Goal: Information Seeking & Learning: Learn about a topic

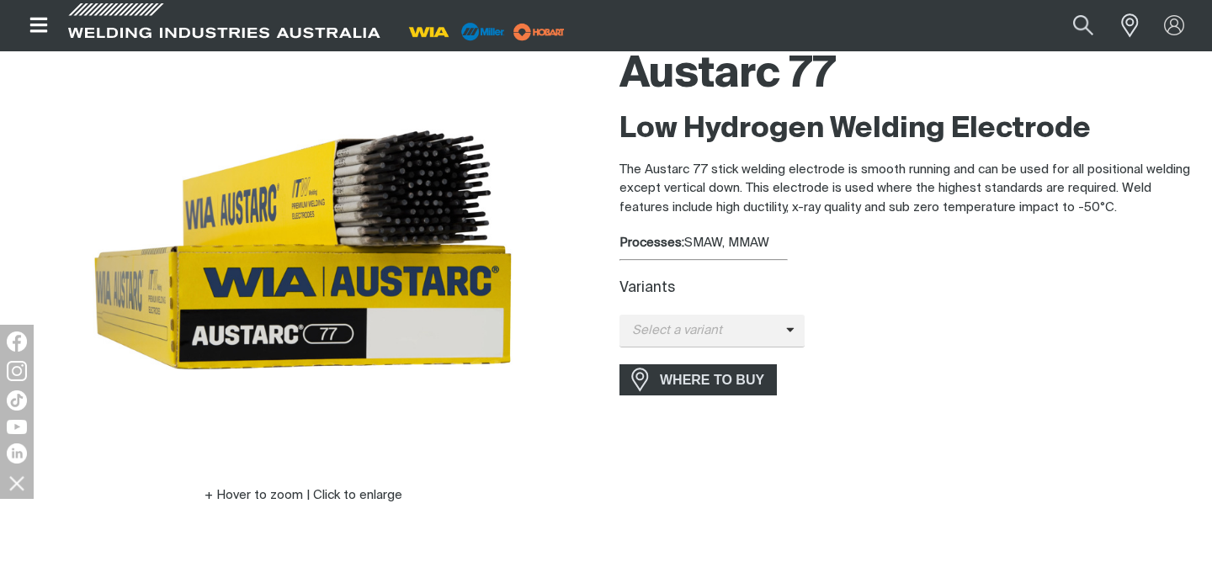
scroll to position [165, 0]
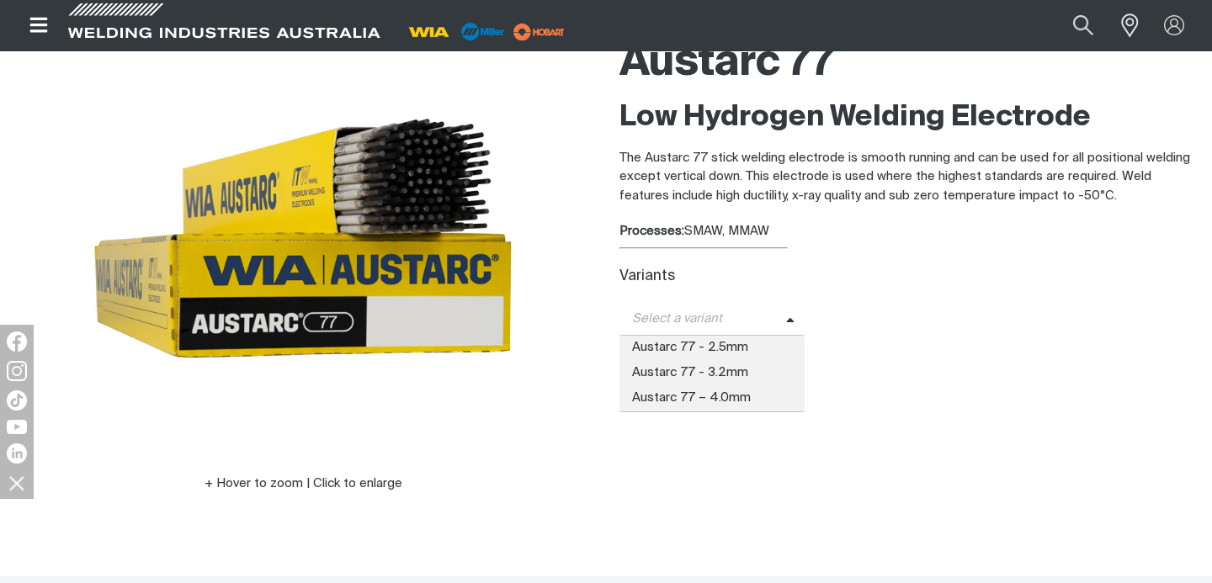
click at [659, 324] on span "Select a variant" at bounding box center [702, 319] width 167 height 19
click at [662, 342] on span "Austarc 77 - 2.5mm" at bounding box center [711, 348] width 185 height 25
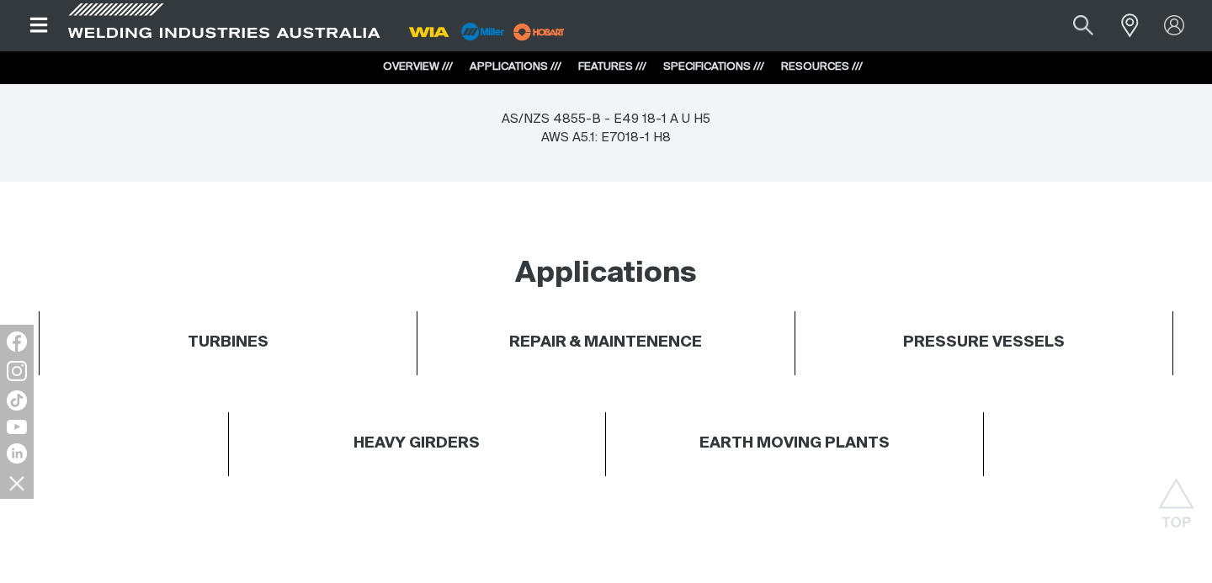
scroll to position [742, 0]
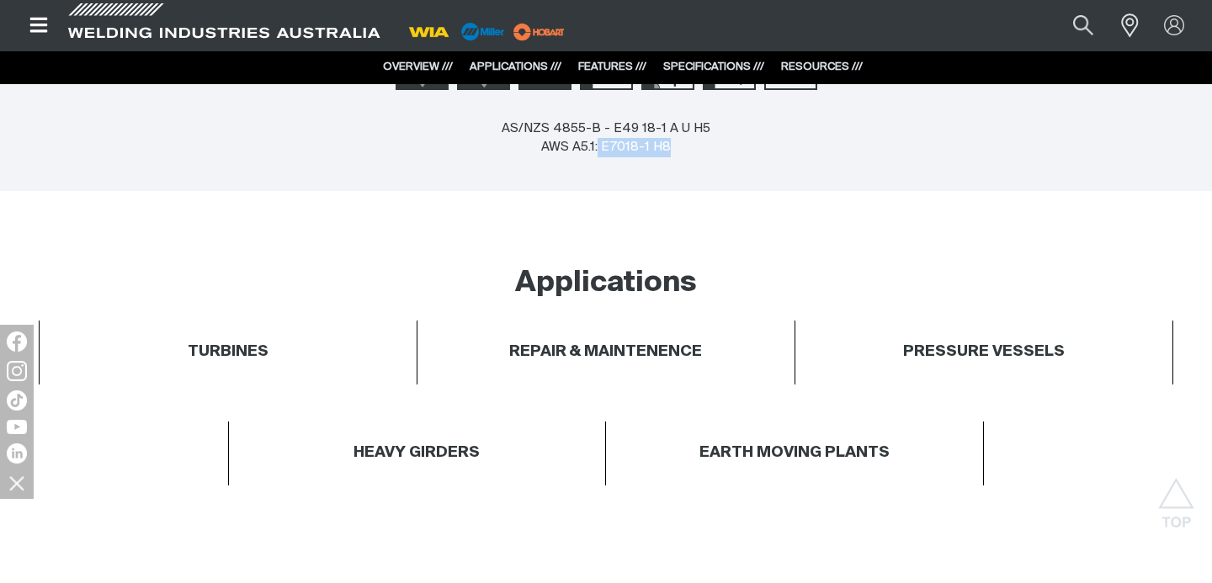
drag, startPoint x: 598, startPoint y: 151, endPoint x: 668, endPoint y: 151, distance: 69.8
click at [668, 151] on div "AS/NZS 4855-B - E49 18-1 A U H5 AWS A5.1: E7018-1 H8" at bounding box center [606, 138] width 209 height 38
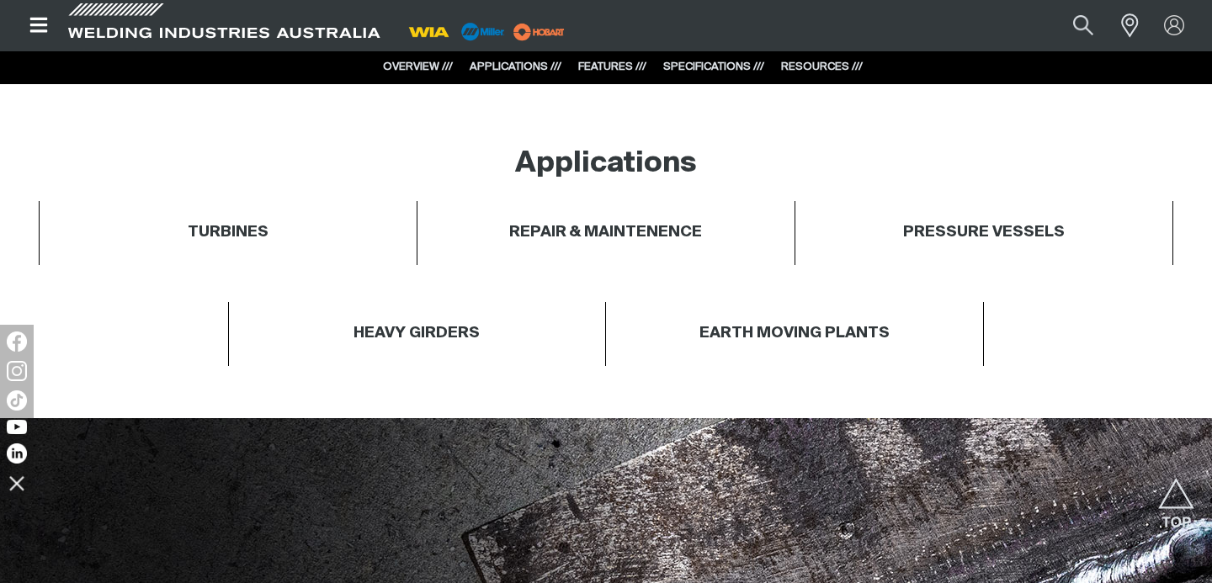
scroll to position [823, 0]
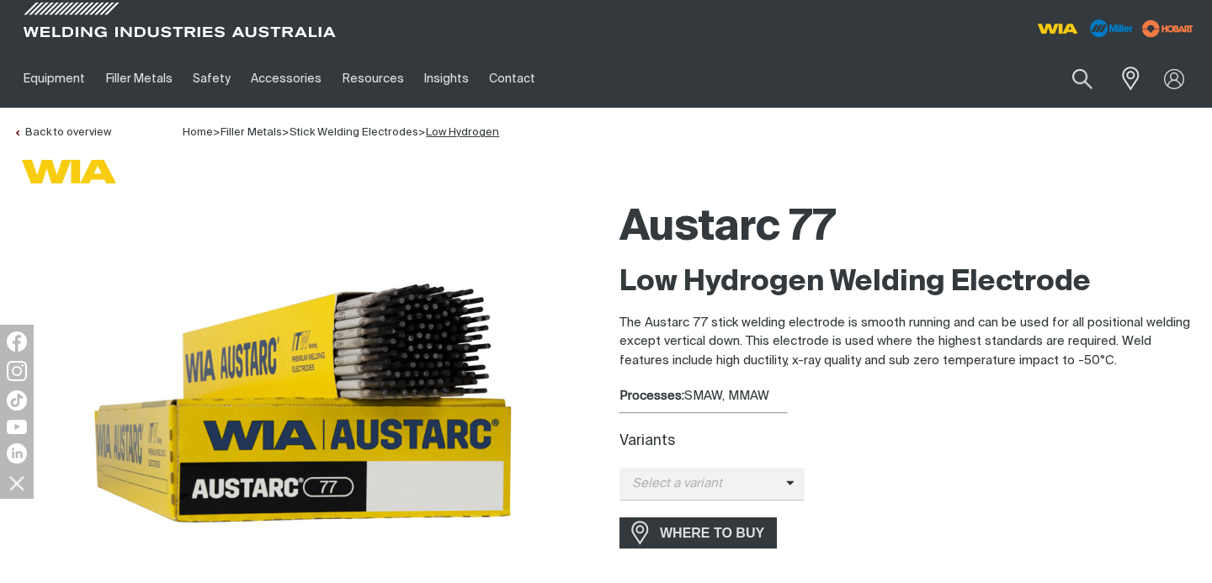
click at [464, 131] on link "Low Hydrogen" at bounding box center [462, 132] width 73 height 11
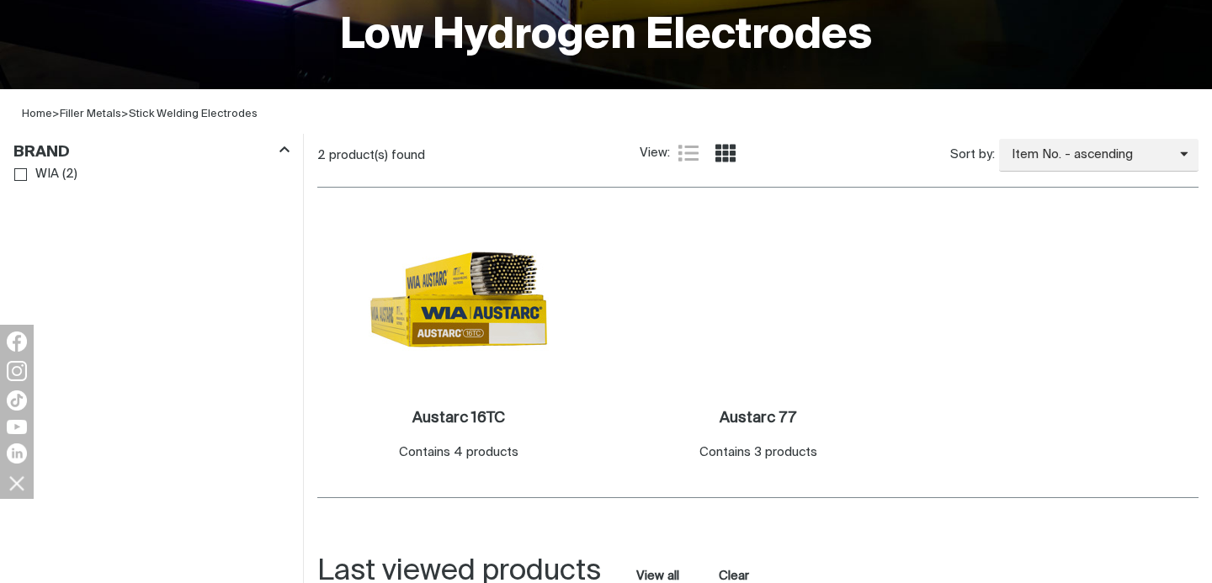
scroll to position [571, 0]
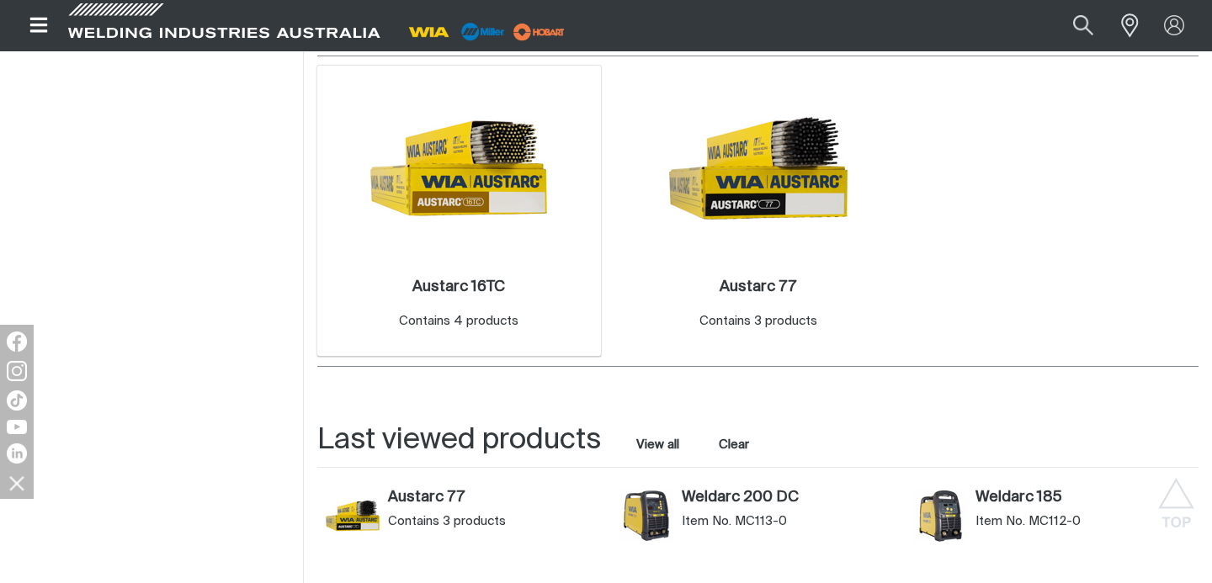
click at [501, 200] on img at bounding box center [459, 168] width 180 height 180
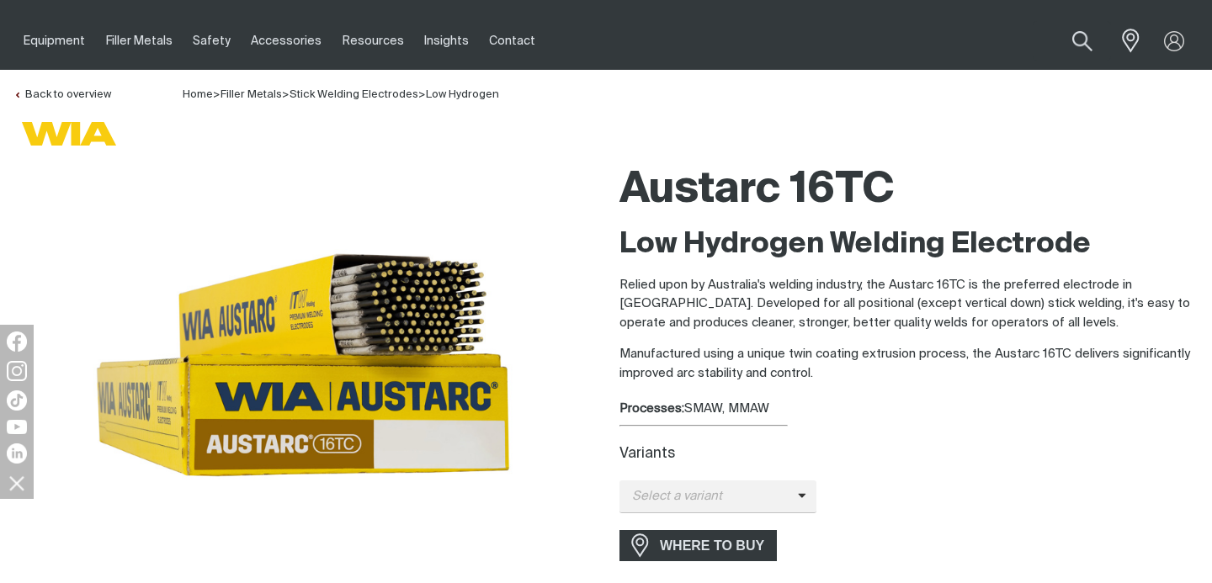
scroll to position [44, 0]
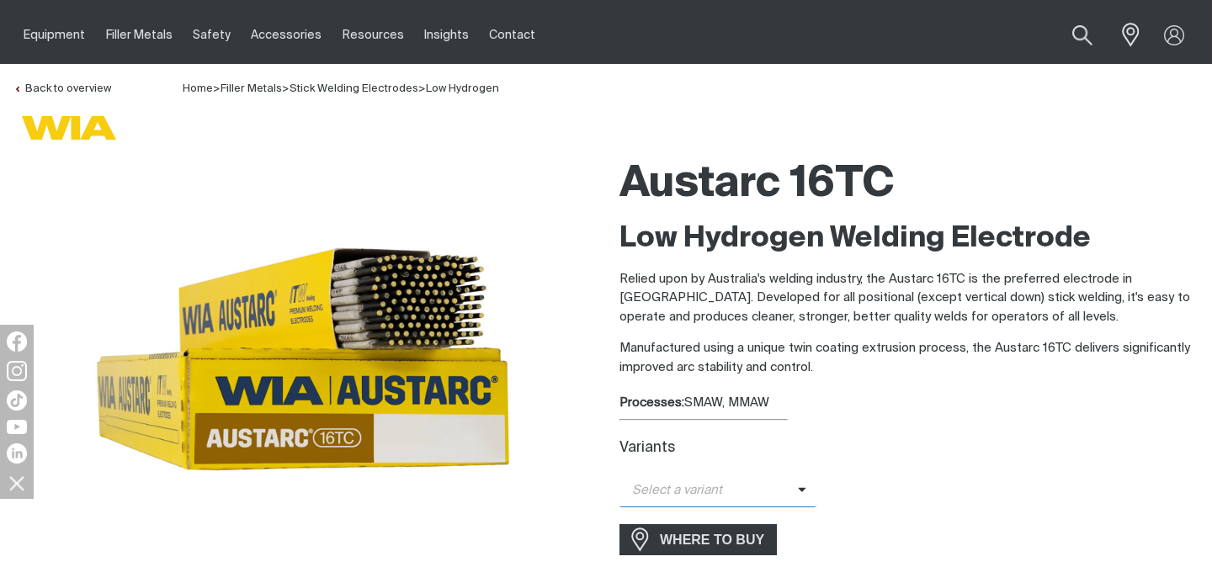
click at [725, 497] on span "Select a variant" at bounding box center [708, 490] width 178 height 19
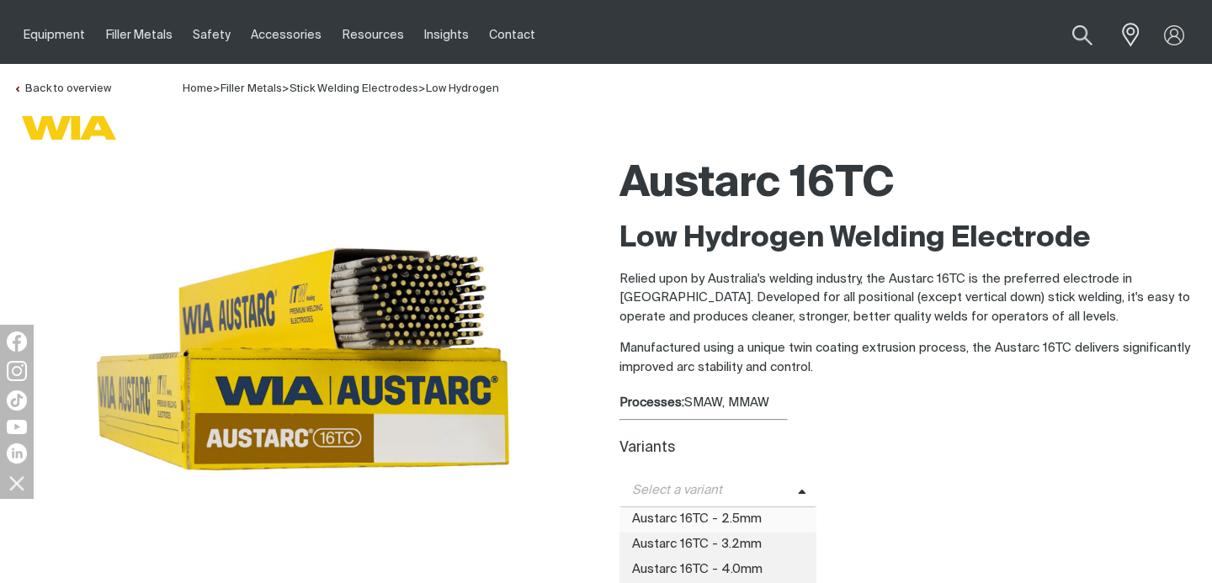
click at [704, 518] on span "Austarc 16TC - 2.5mm" at bounding box center [717, 519] width 197 height 25
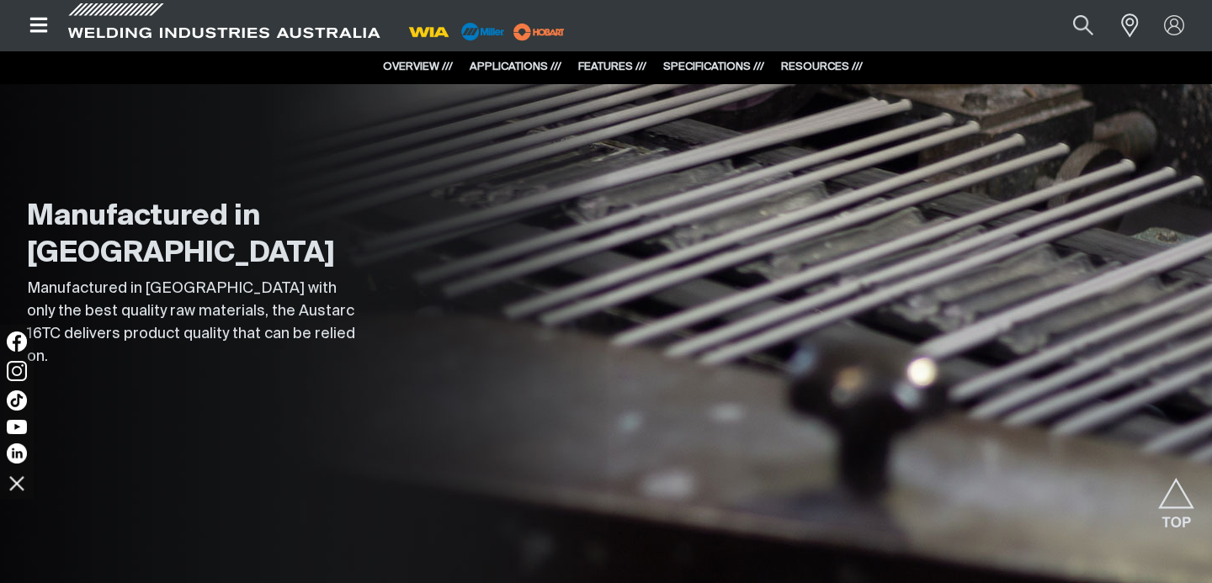
scroll to position [4907, 0]
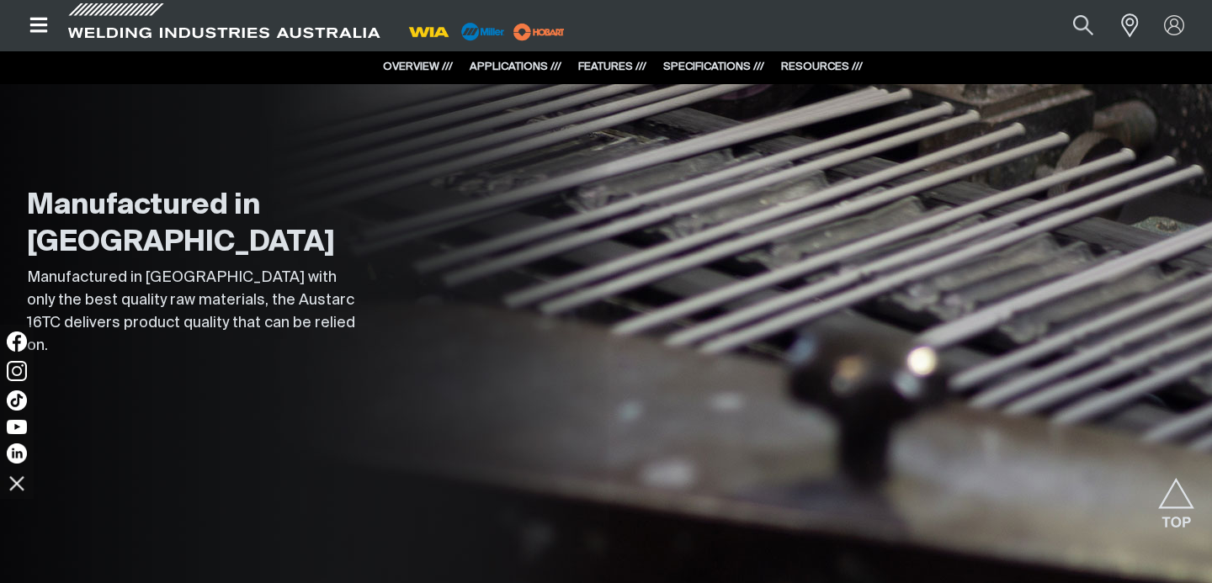
click at [730, 61] on link "SPECIFICATIONS ///" at bounding box center [713, 66] width 101 height 11
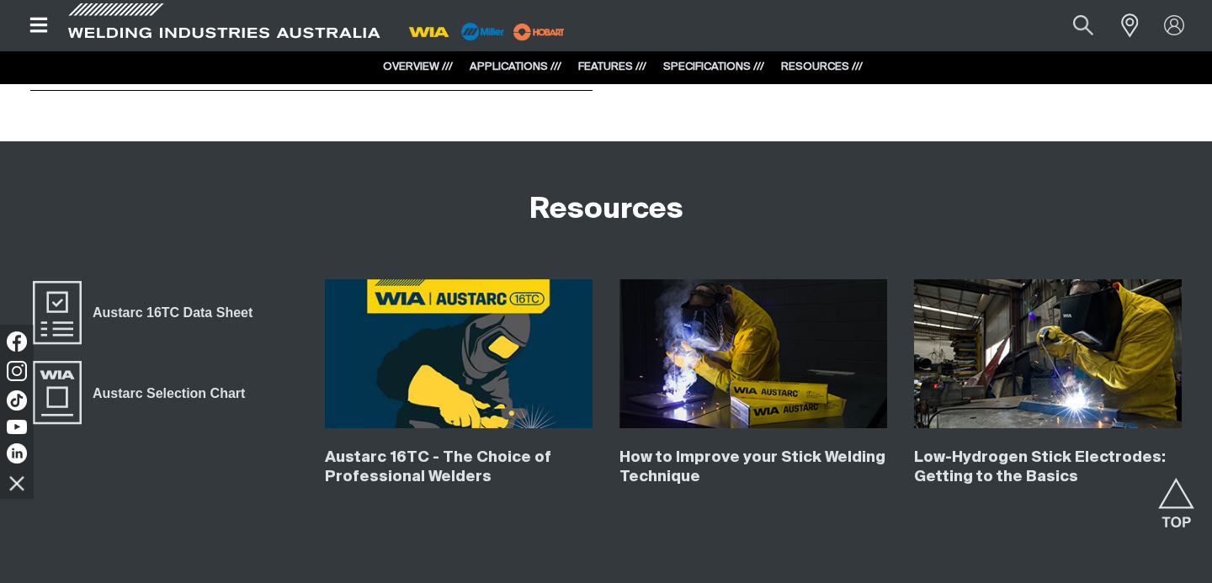
scroll to position [6531, 0]
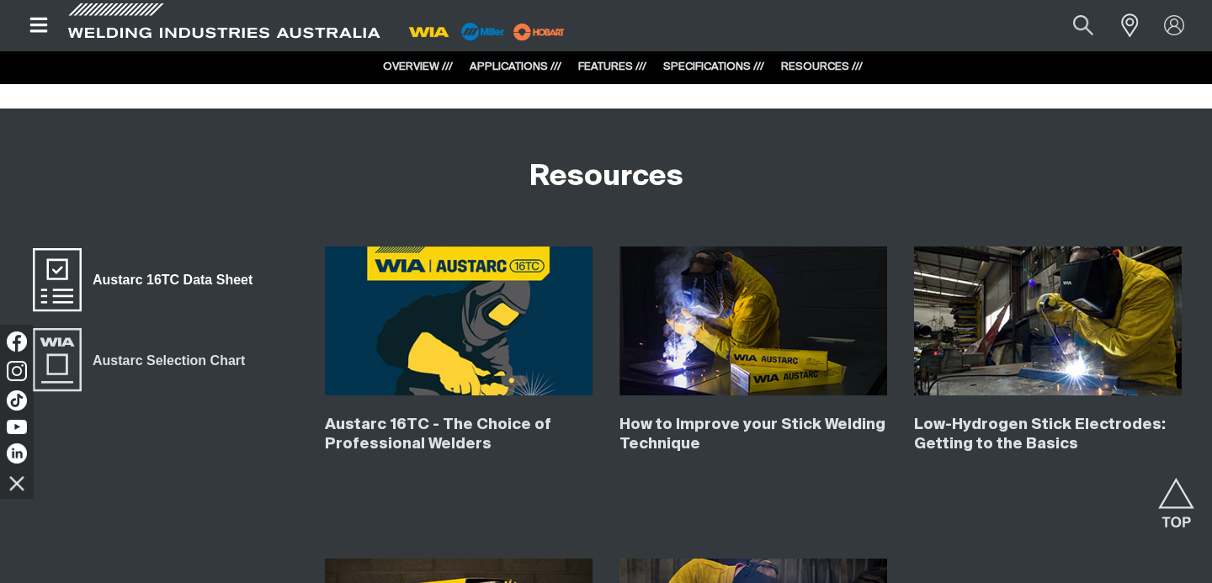
click at [164, 276] on span "Austarc 16TC Data Sheet" at bounding box center [173, 280] width 182 height 22
